Goal: Task Accomplishment & Management: Manage account settings

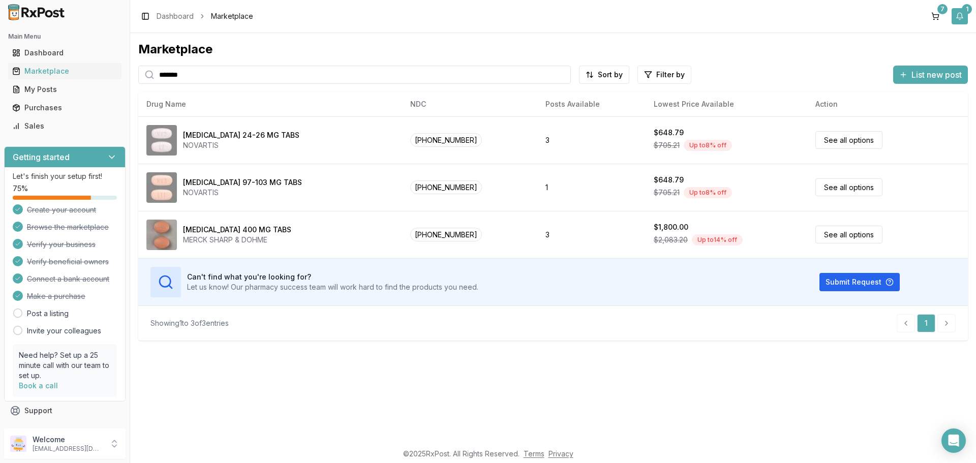
click at [962, 20] on button "1" at bounding box center [960, 16] width 16 height 16
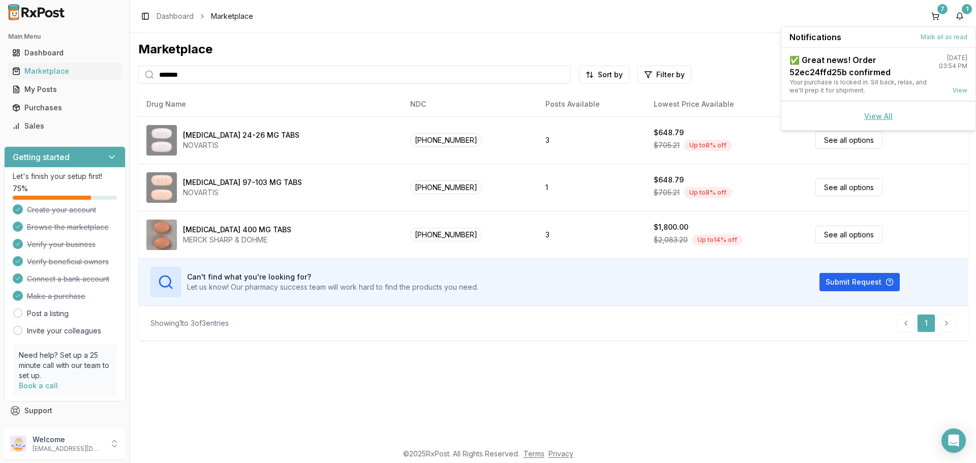
click at [881, 114] on link "View All" at bounding box center [878, 116] width 28 height 9
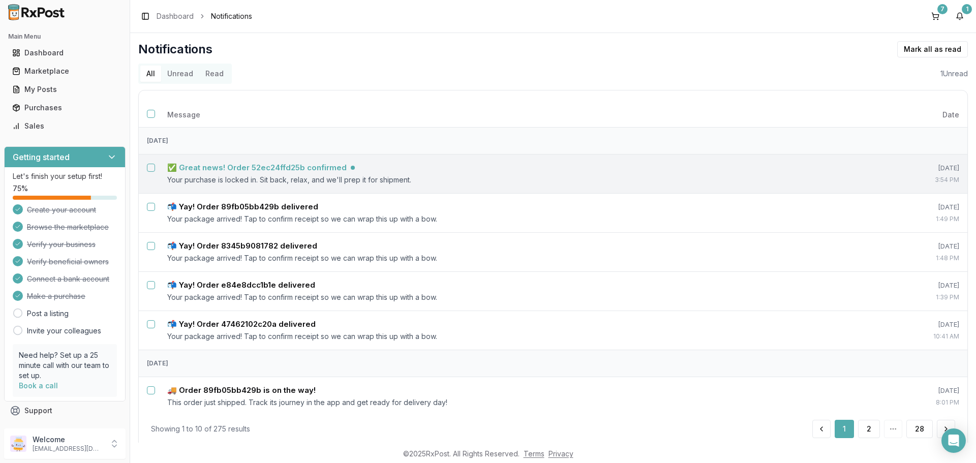
click at [260, 162] on td "✅ Great news! Order 52ec24ffd25b confirmed Your purchase is locked in. Sit back…" at bounding box center [513, 173] width 708 height 39
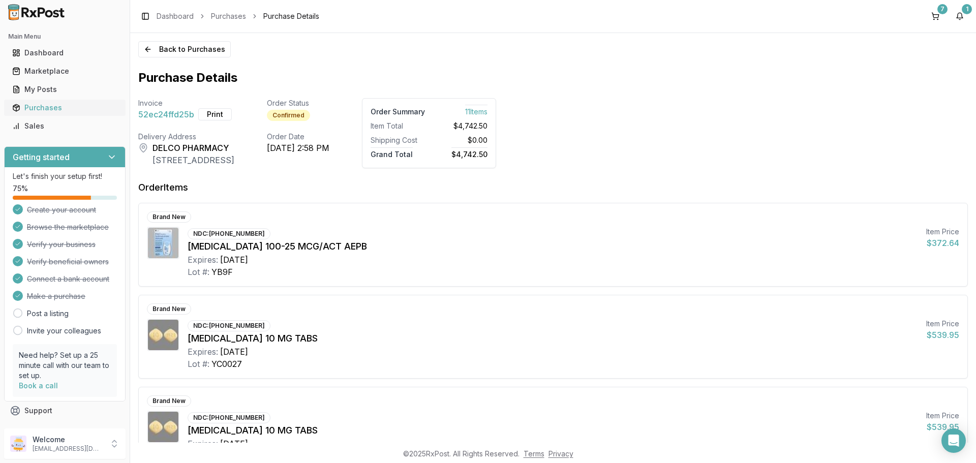
click at [54, 107] on div "Purchases" at bounding box center [64, 108] width 105 height 10
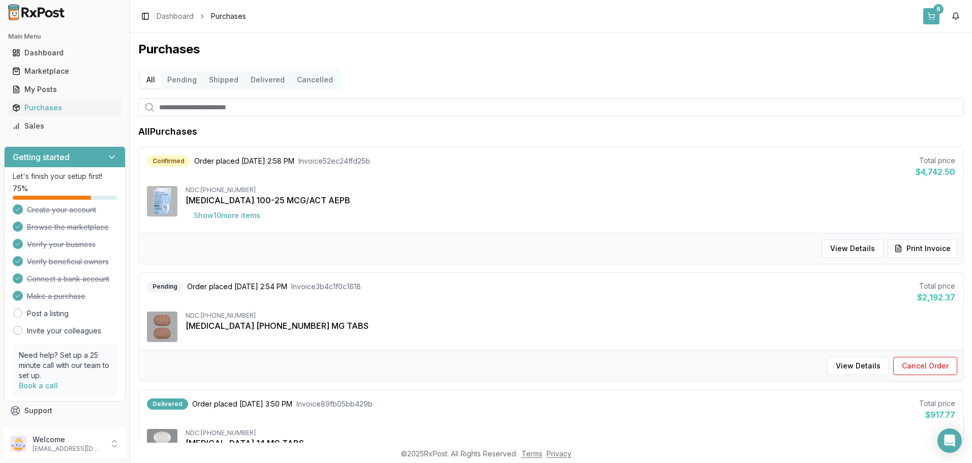
click at [934, 18] on button "6" at bounding box center [931, 16] width 16 height 16
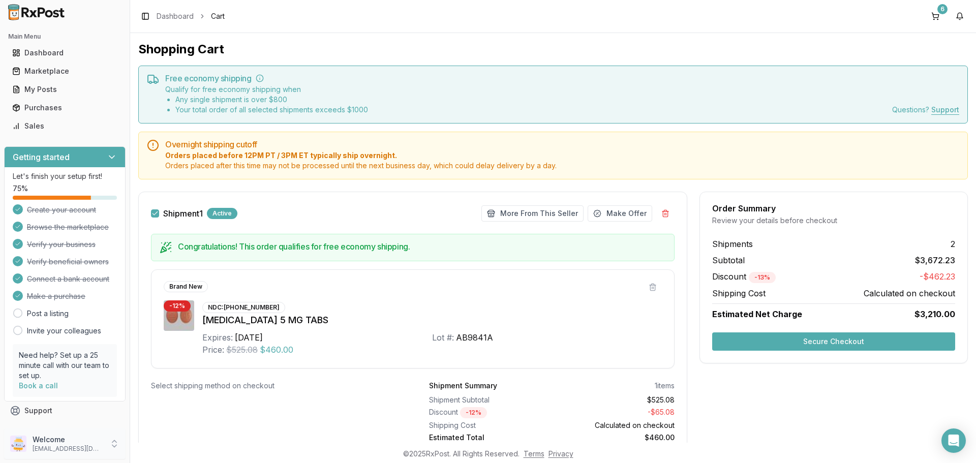
click at [117, 443] on icon at bounding box center [114, 444] width 10 height 10
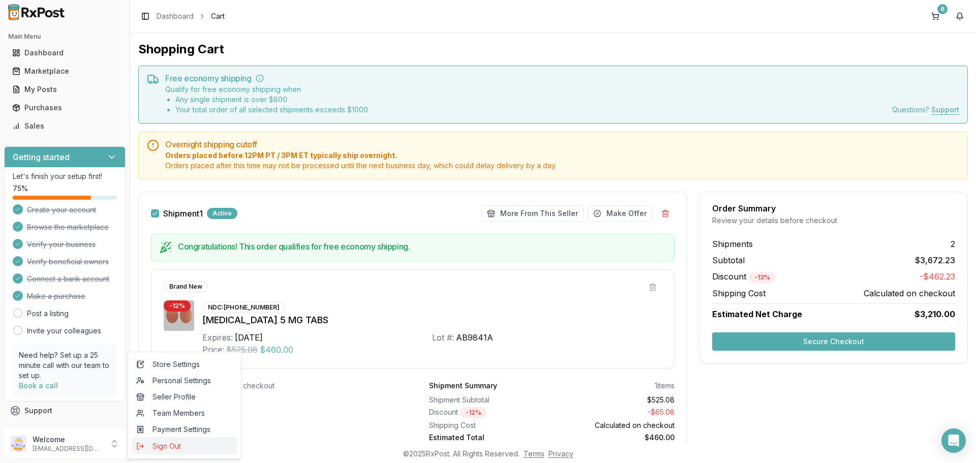
click at [169, 445] on span "Sign Out" at bounding box center [184, 446] width 97 height 10
